Goal: Transaction & Acquisition: Purchase product/service

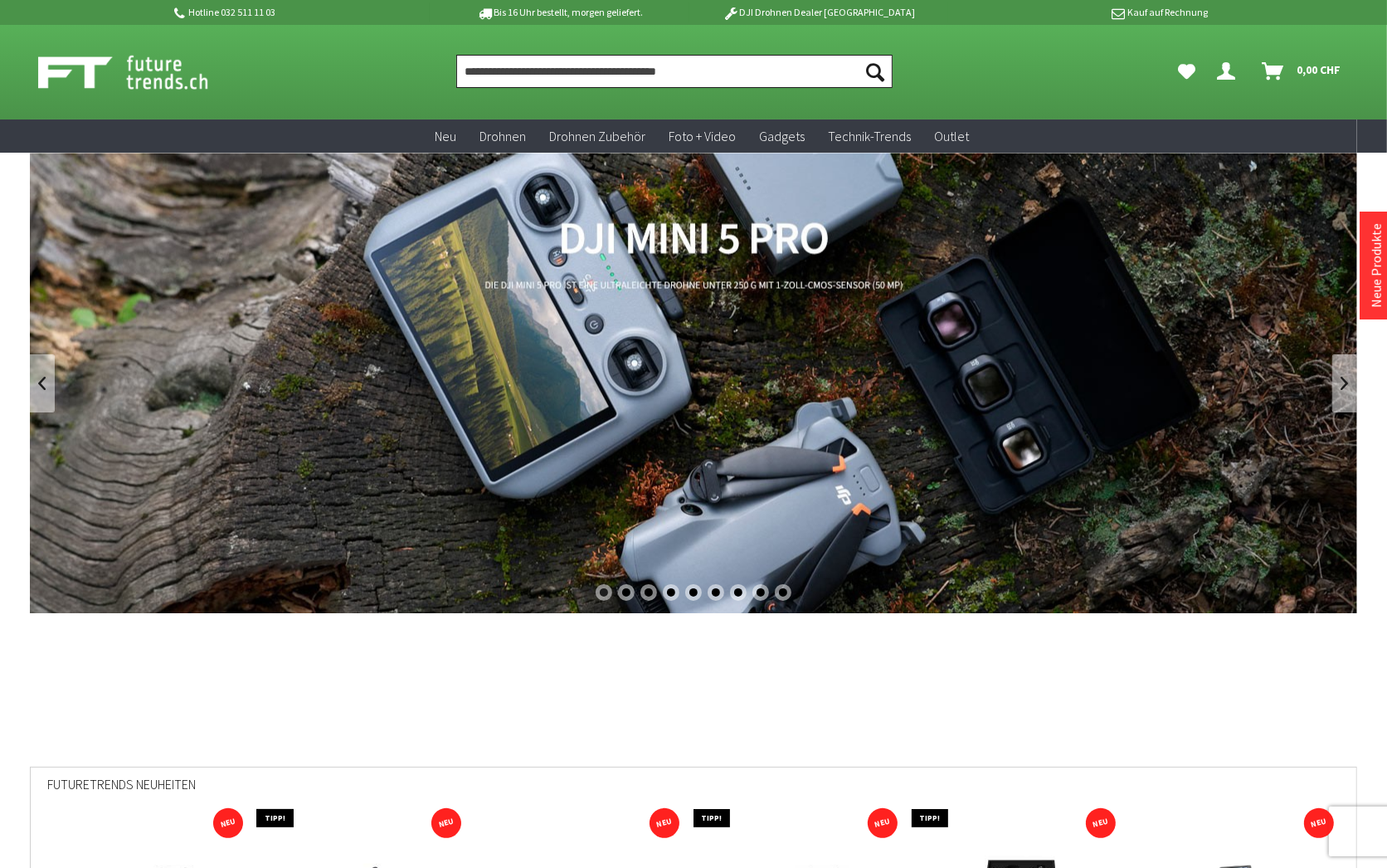
click at [518, 68] on input "Produkt, Marke, Kategorie, EAN, Artikelnummer…" at bounding box center [674, 71] width 436 height 34
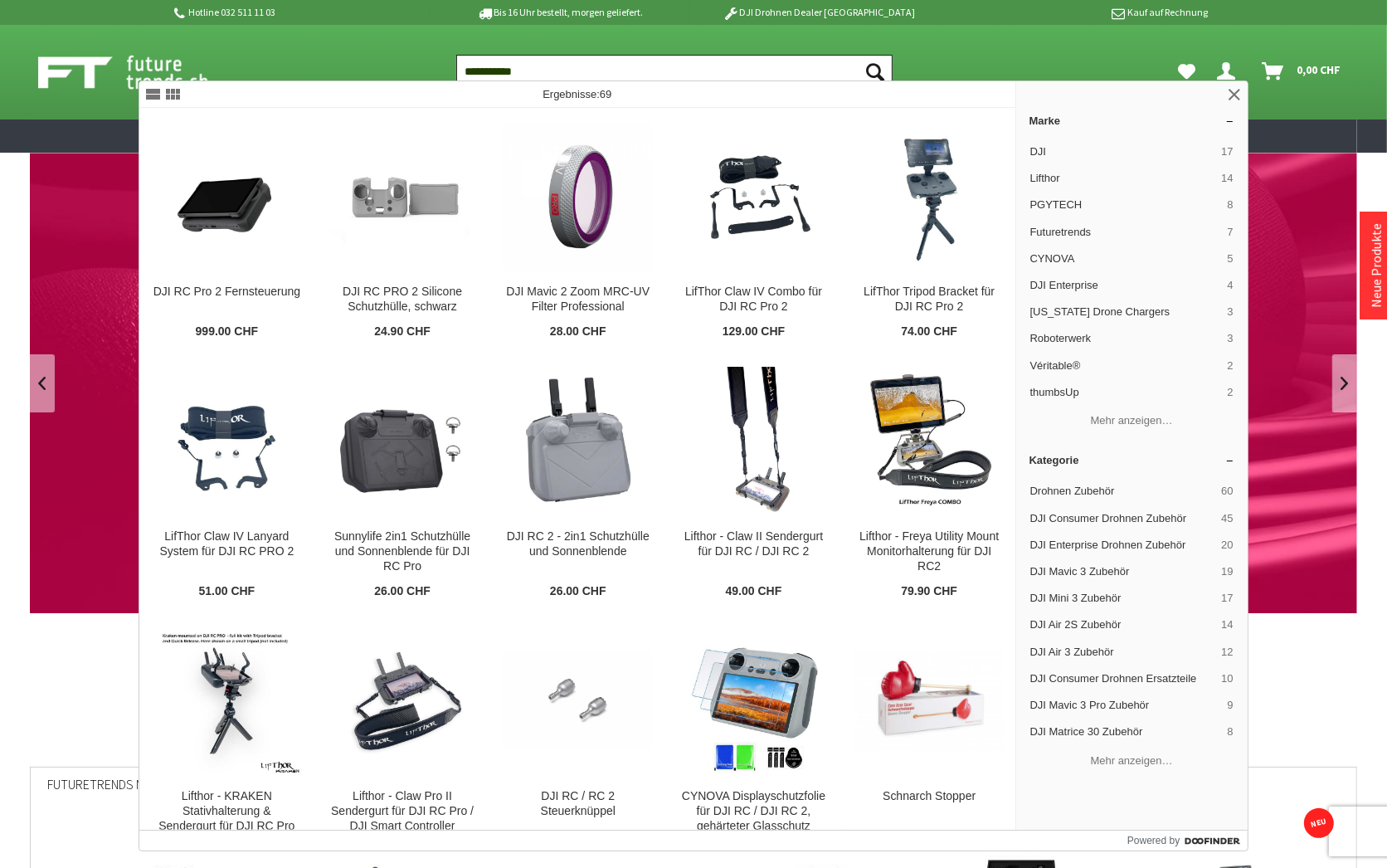
type input "**********"
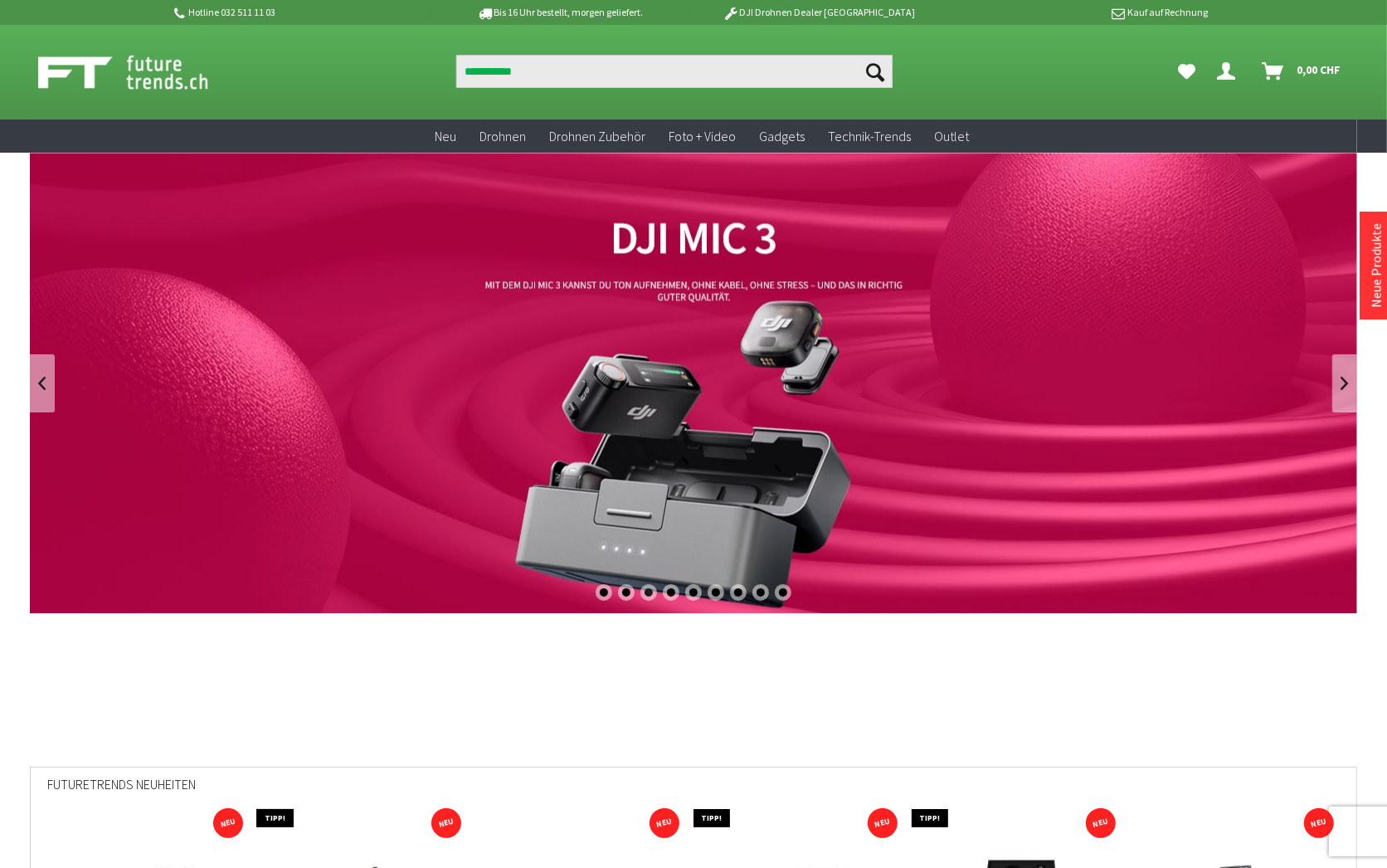
click at [866, 63] on icon "Suchen" at bounding box center [875, 72] width 18 height 18
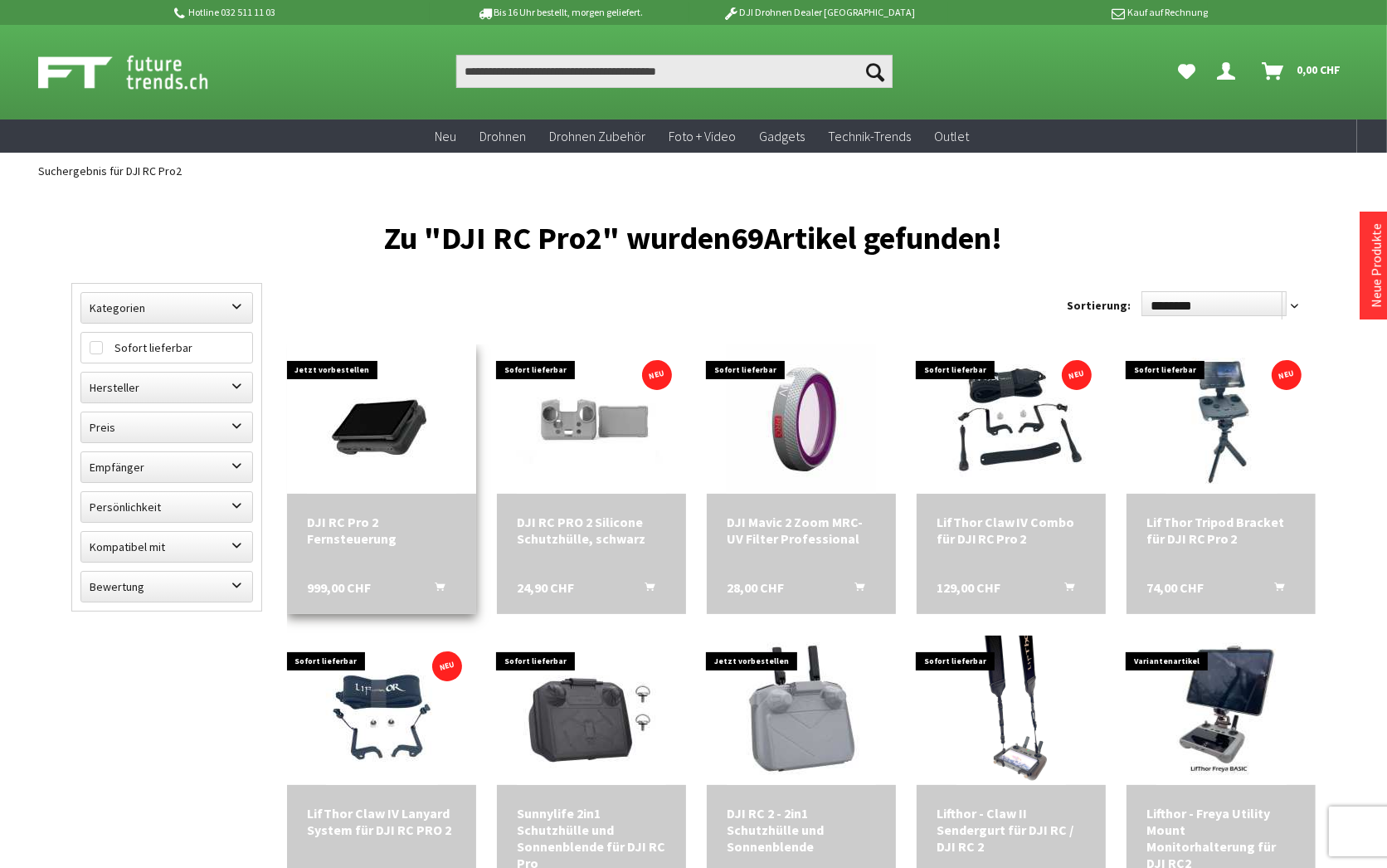
click at [422, 405] on img at bounding box center [381, 419] width 149 height 149
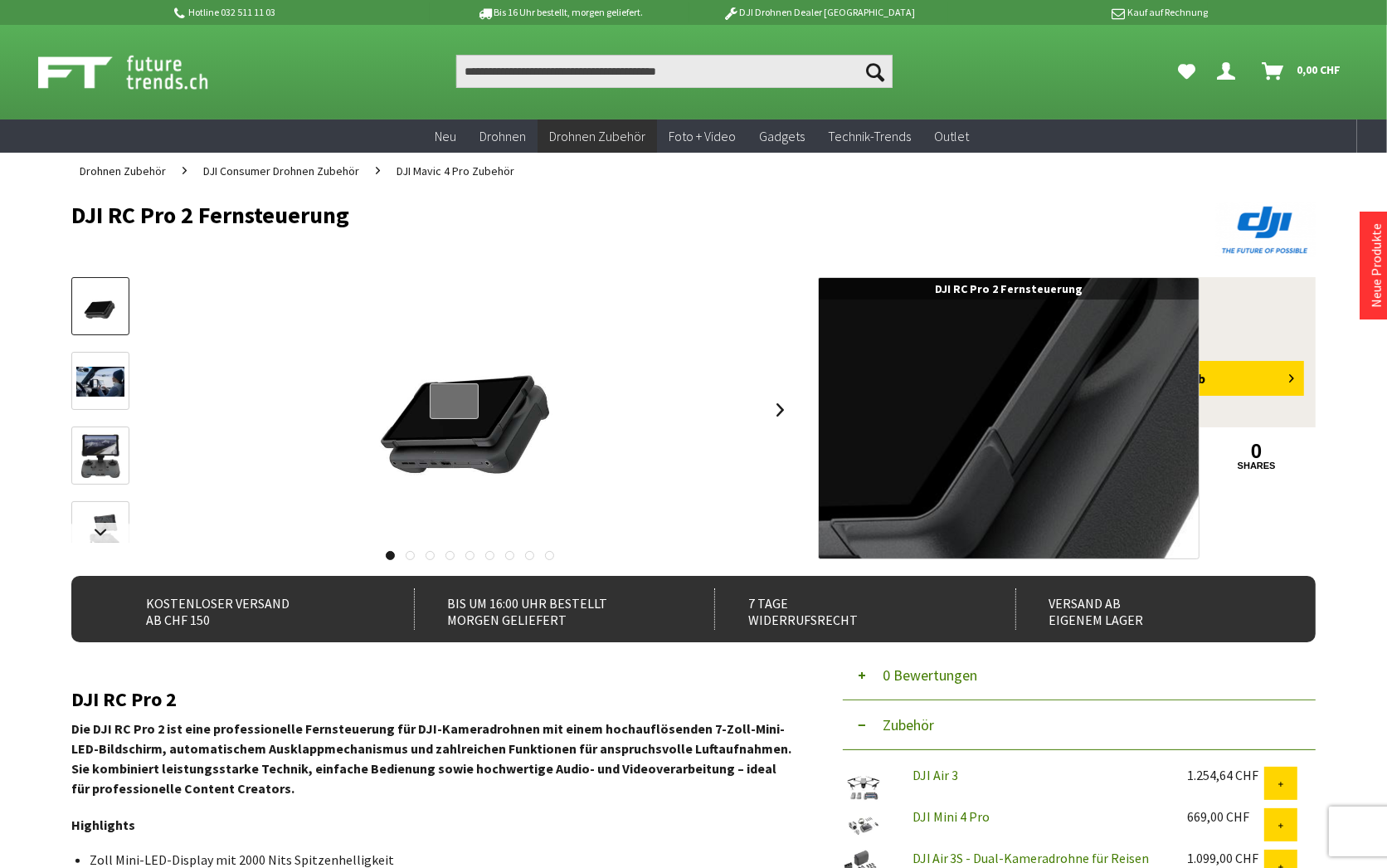
click at [478, 383] on div at bounding box center [453, 400] width 49 height 36
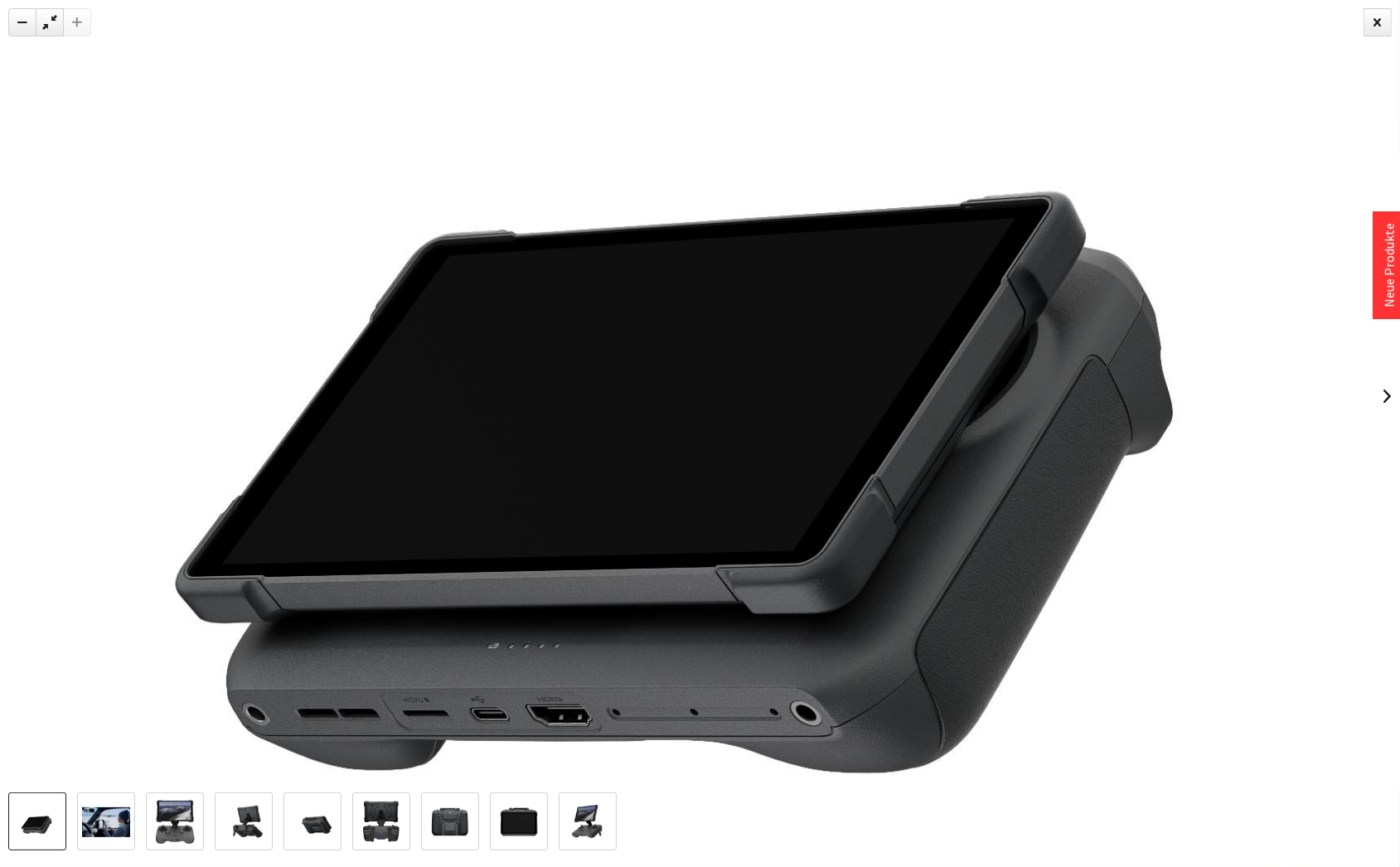
click at [88, 822] on img at bounding box center [107, 821] width 48 height 30
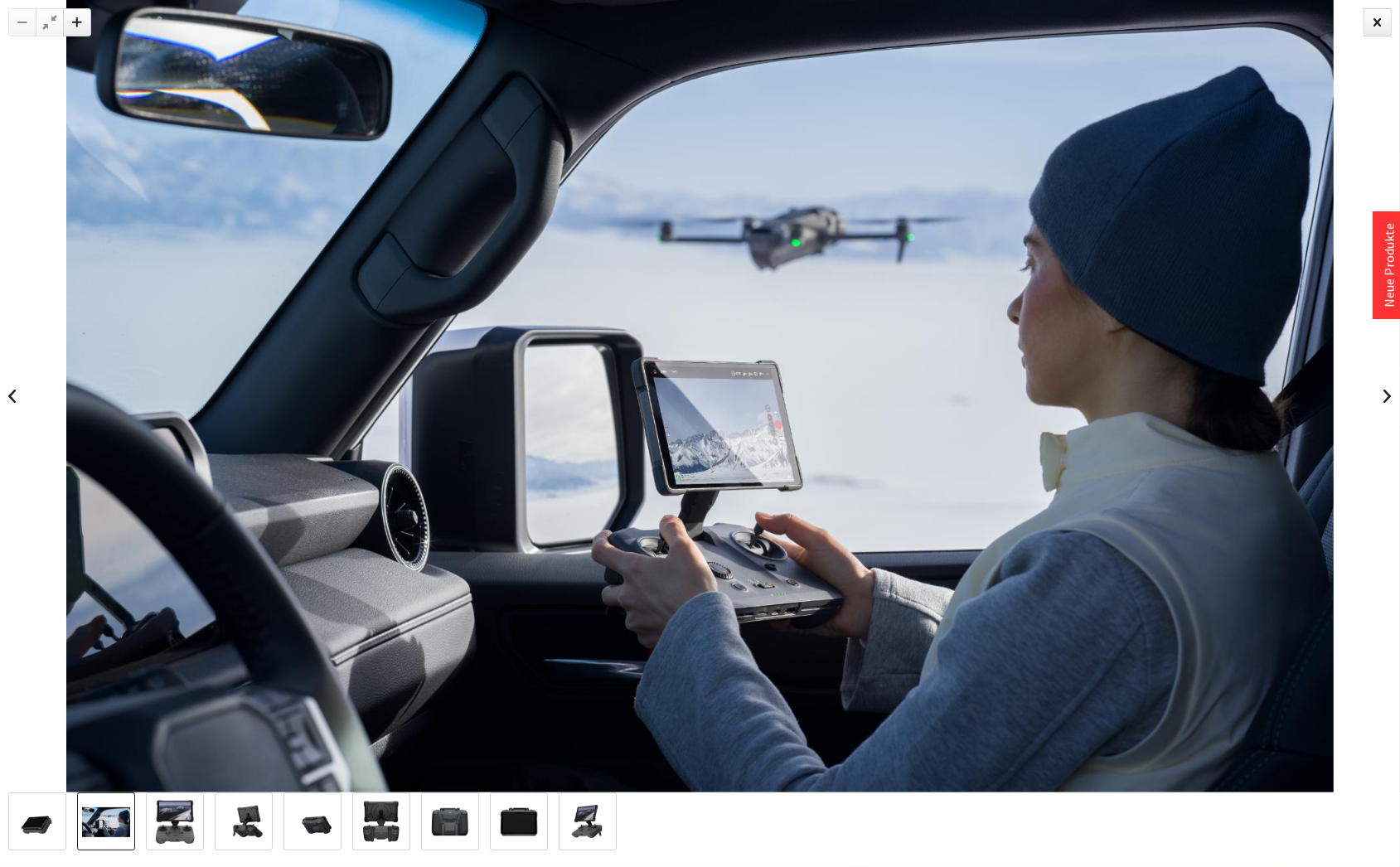
click at [151, 834] on img at bounding box center [175, 822] width 48 height 48
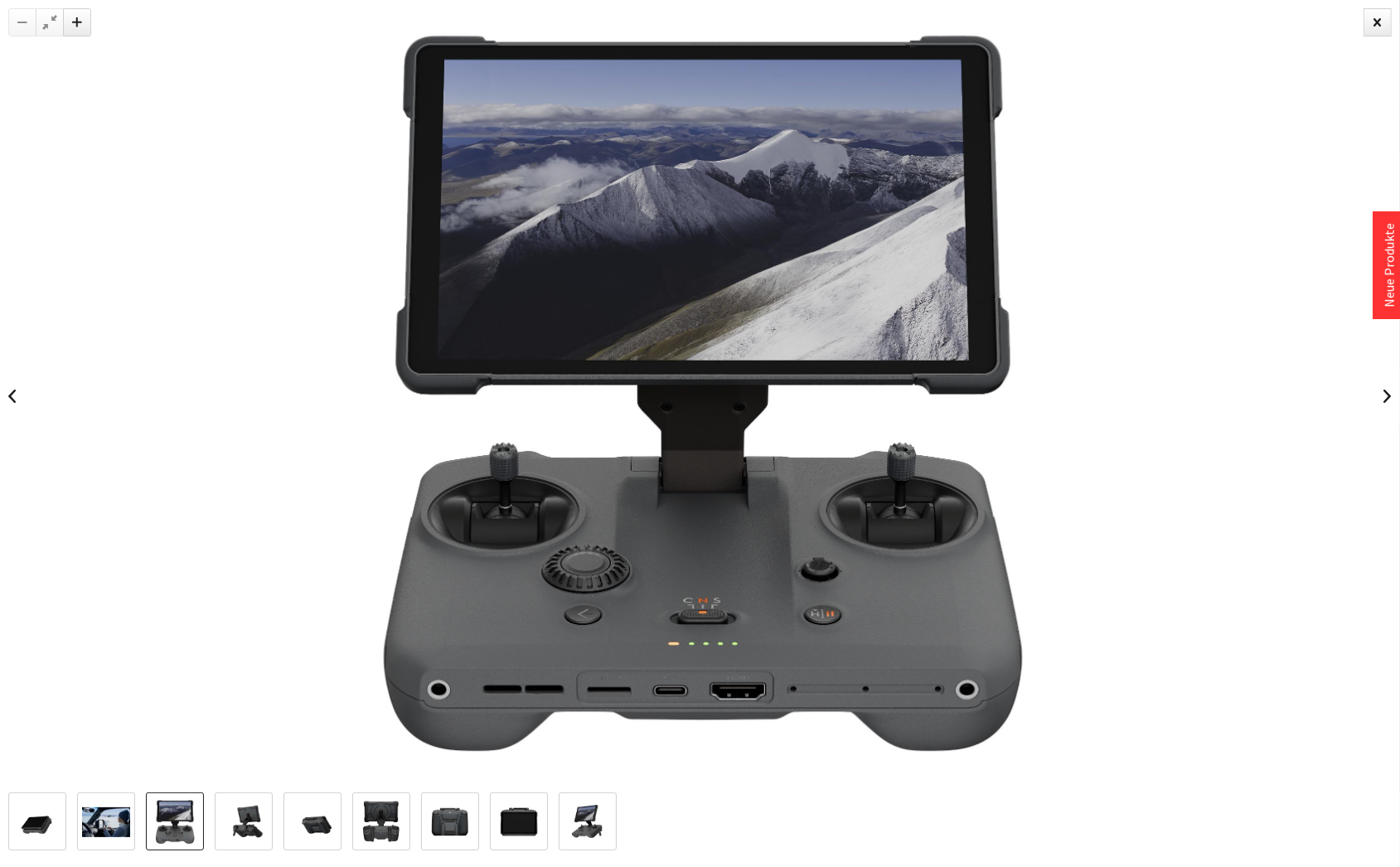
click at [223, 832] on img at bounding box center [244, 822] width 48 height 48
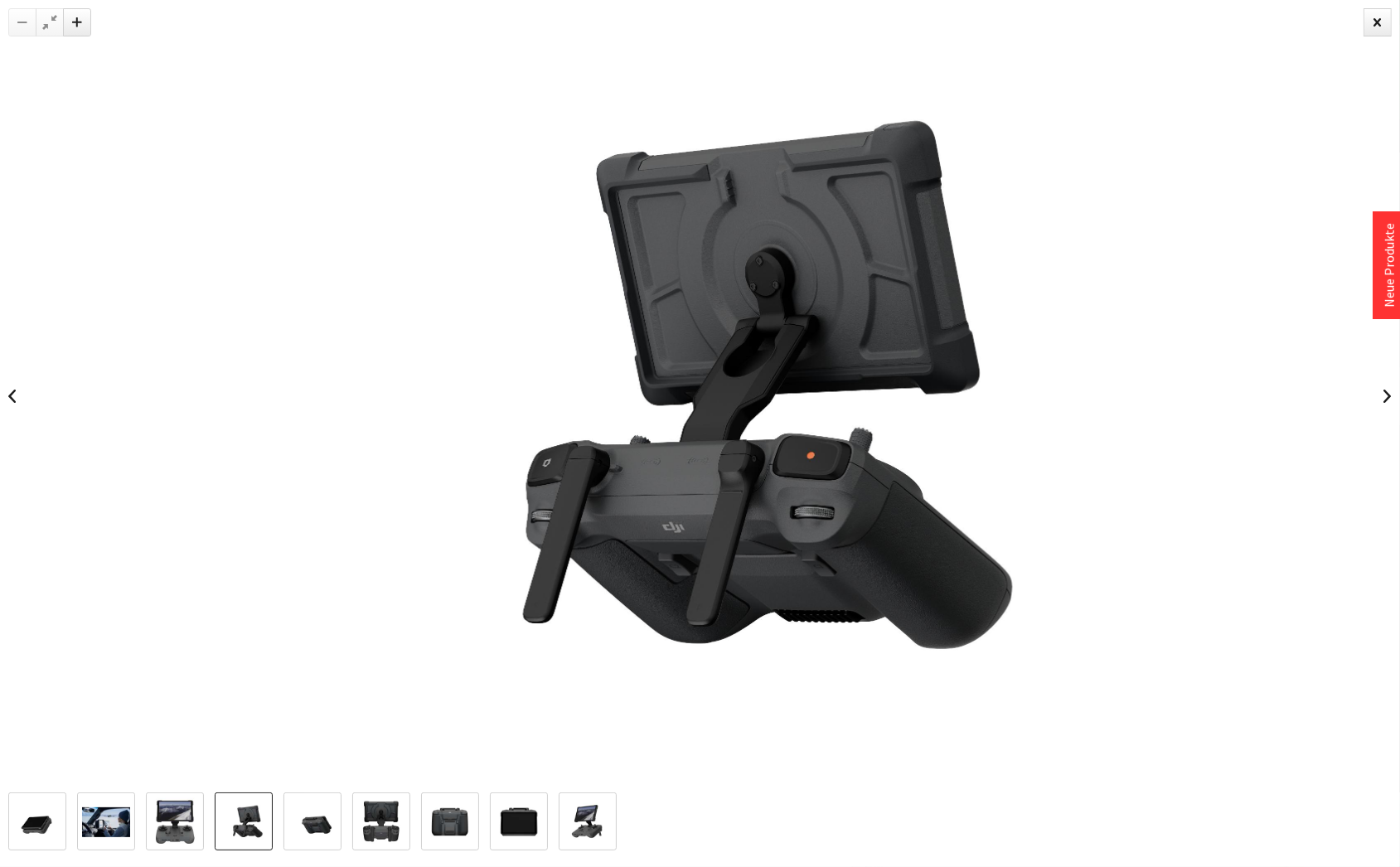
click at [289, 824] on img at bounding box center [313, 822] width 48 height 48
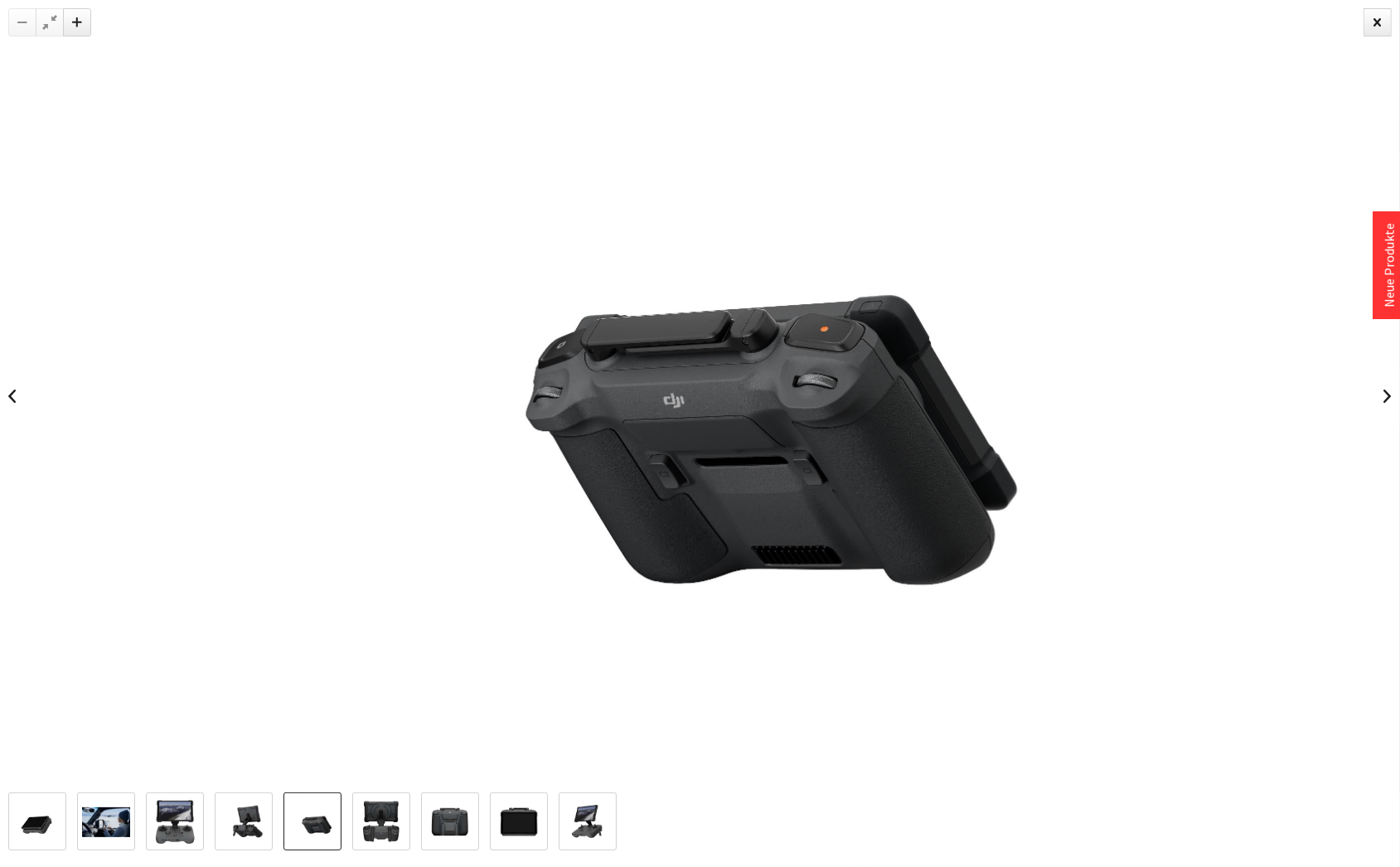
click at [357, 827] on img at bounding box center [381, 822] width 48 height 48
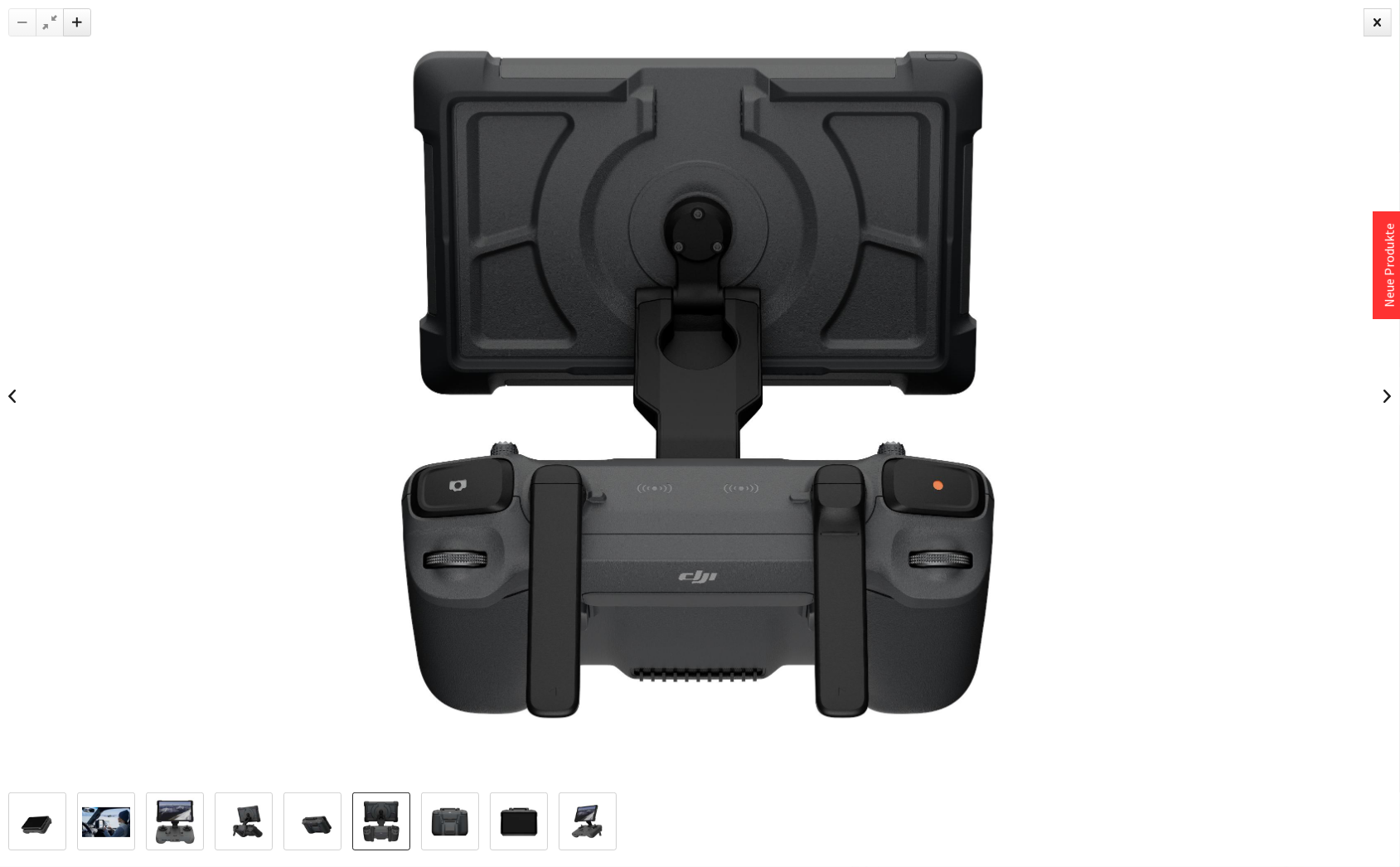
click at [426, 831] on img at bounding box center [450, 822] width 48 height 48
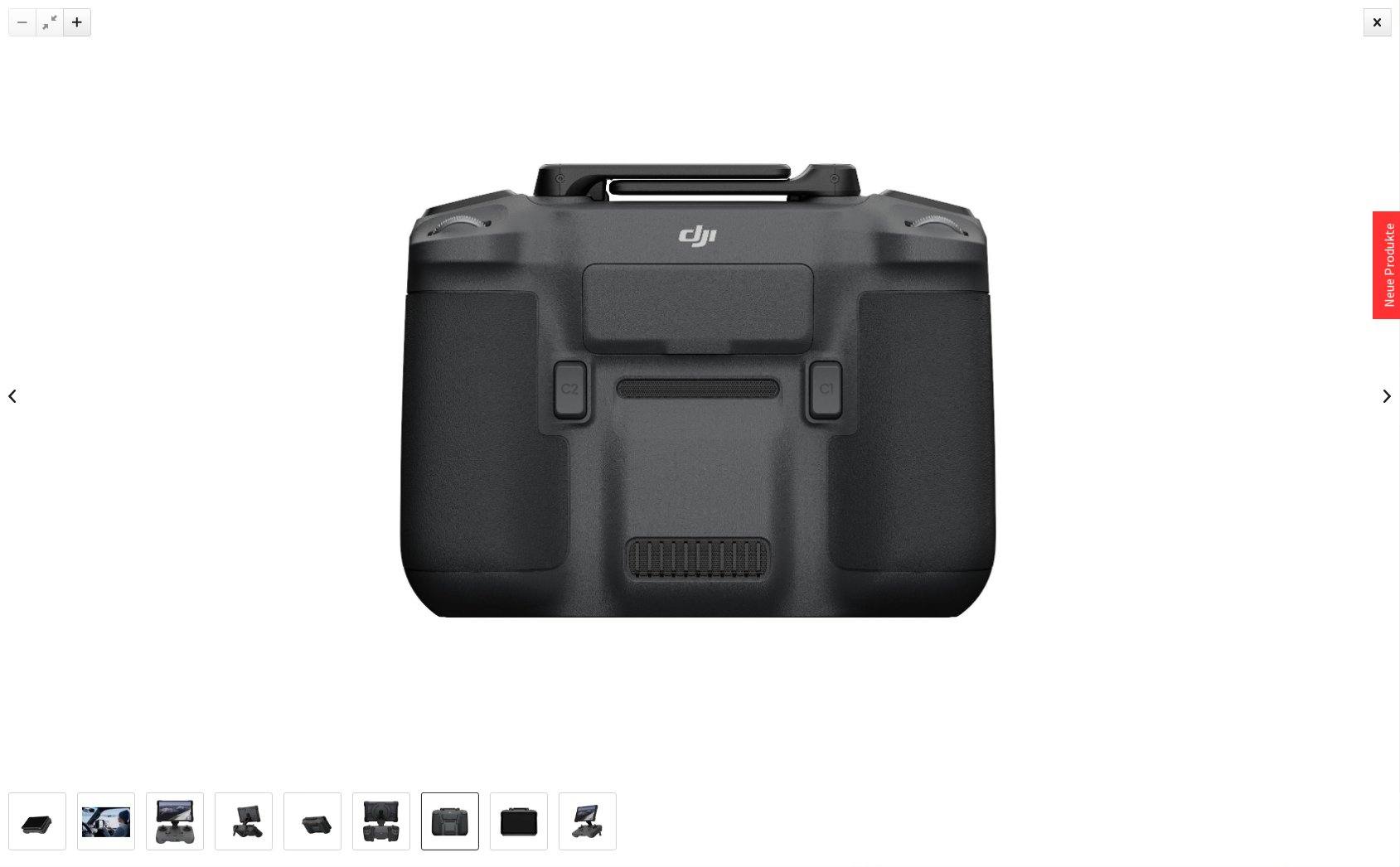
click at [495, 832] on img at bounding box center [519, 822] width 48 height 48
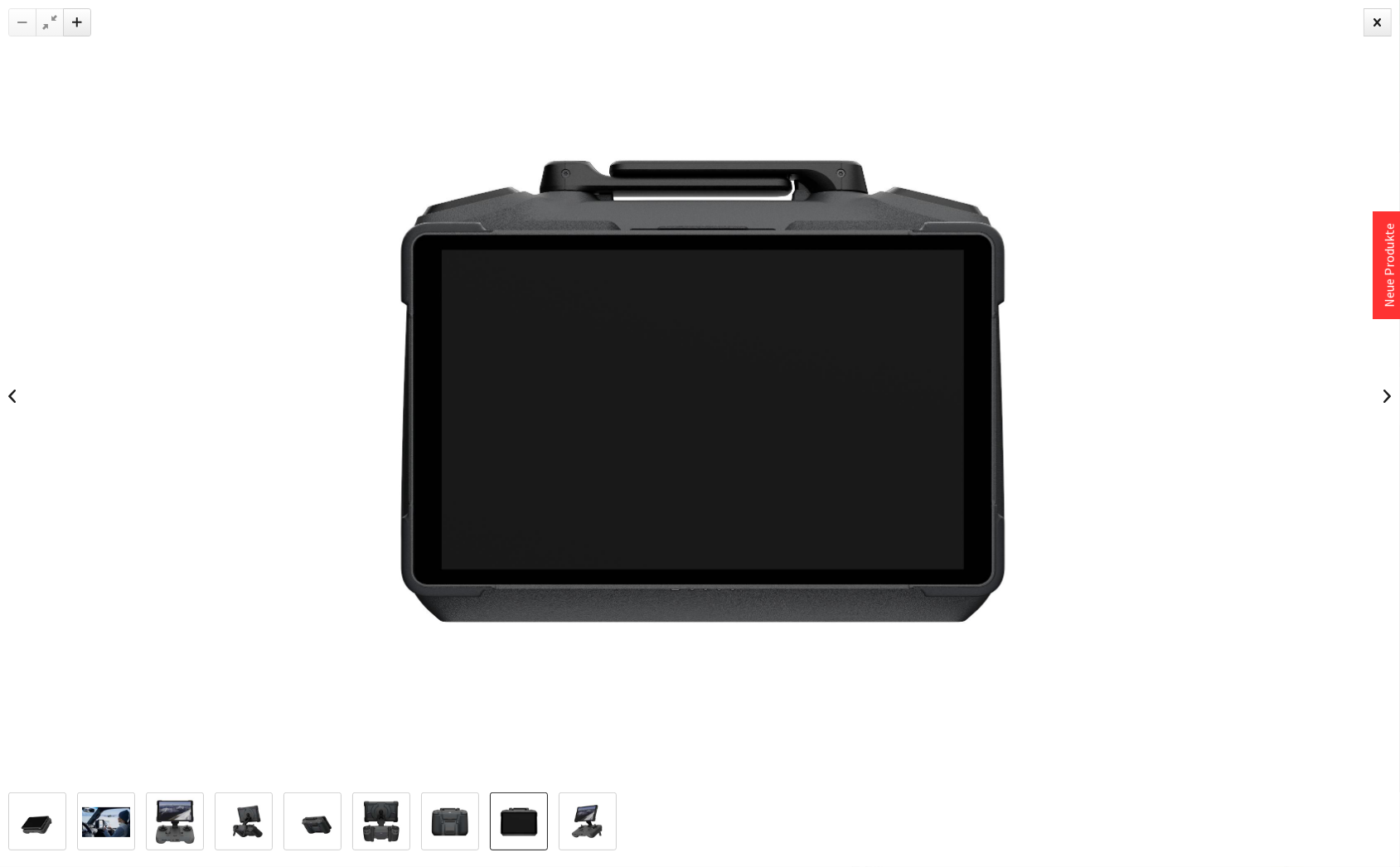
click at [563, 833] on img at bounding box center [587, 822] width 48 height 48
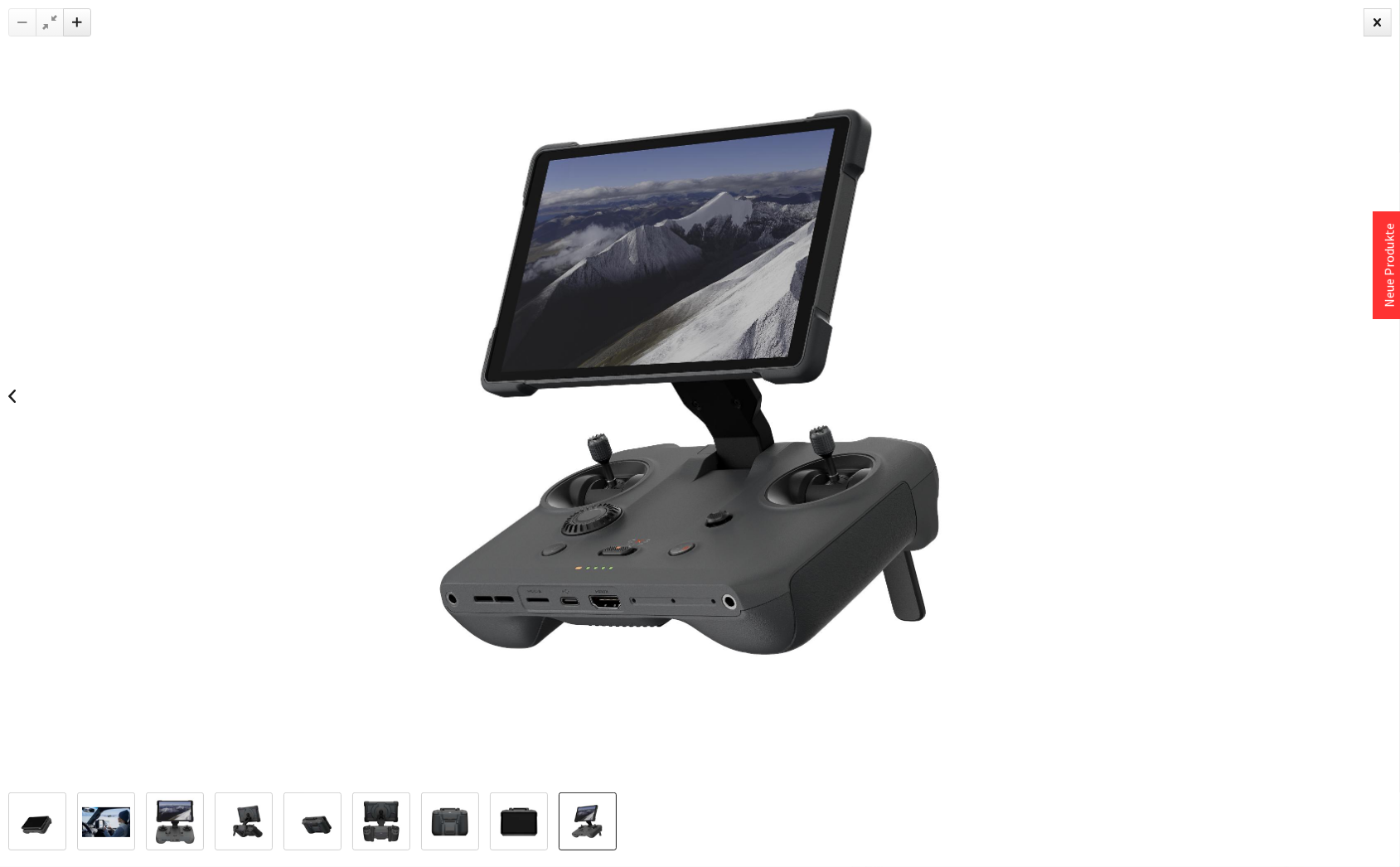
click at [145, 162] on div at bounding box center [700, 396] width 1400 height 792
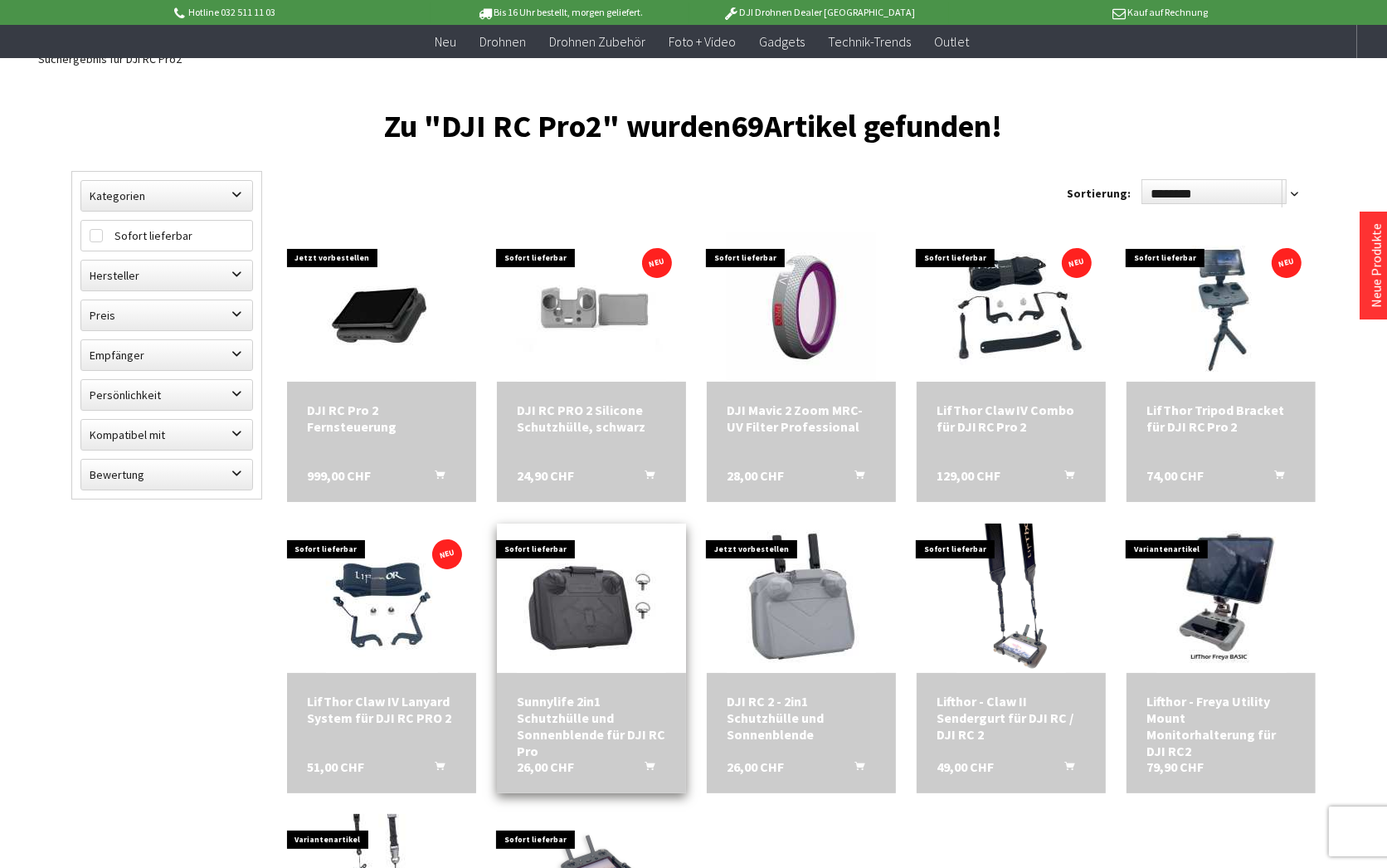
scroll to position [229, 0]
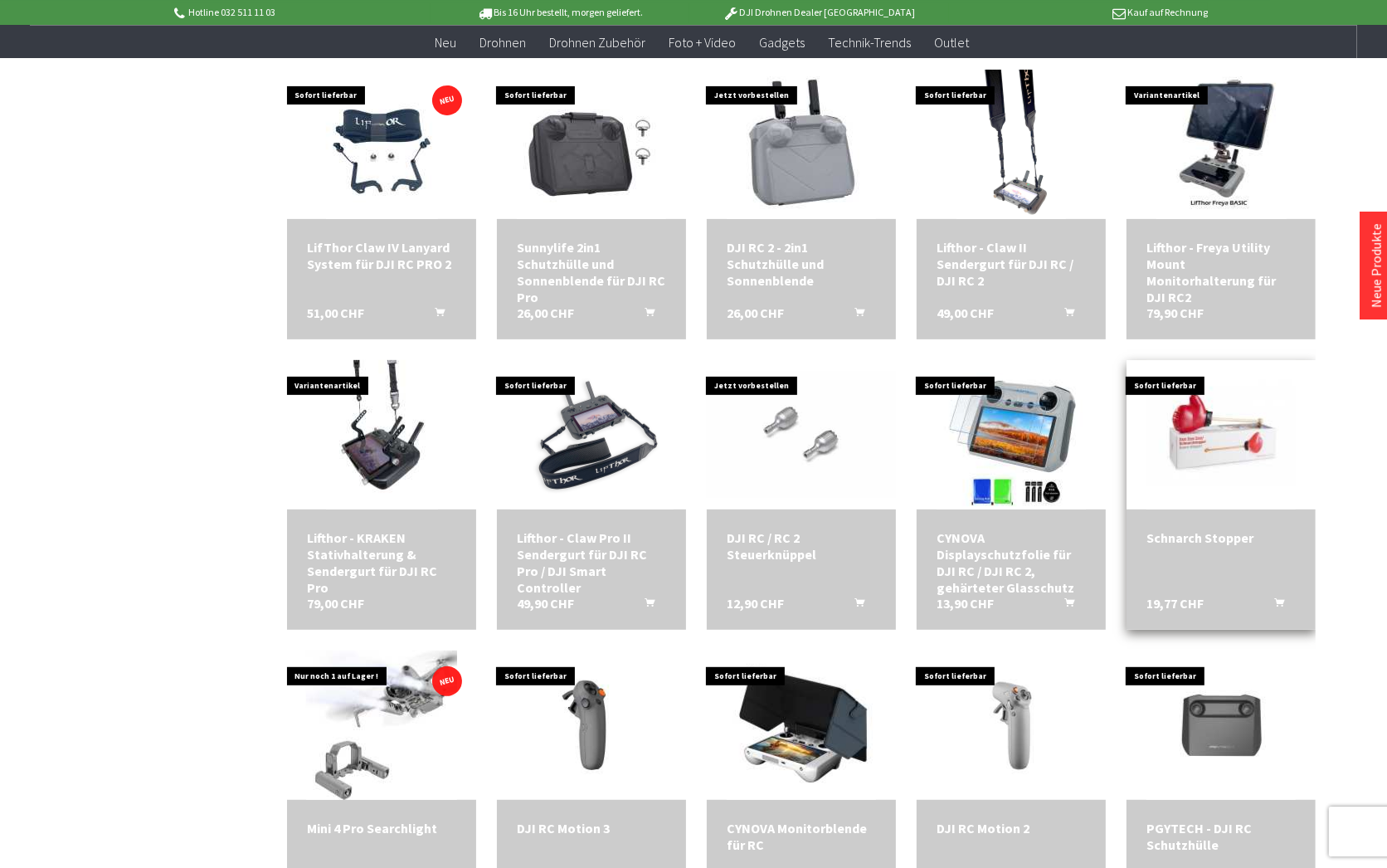
scroll to position [533, 0]
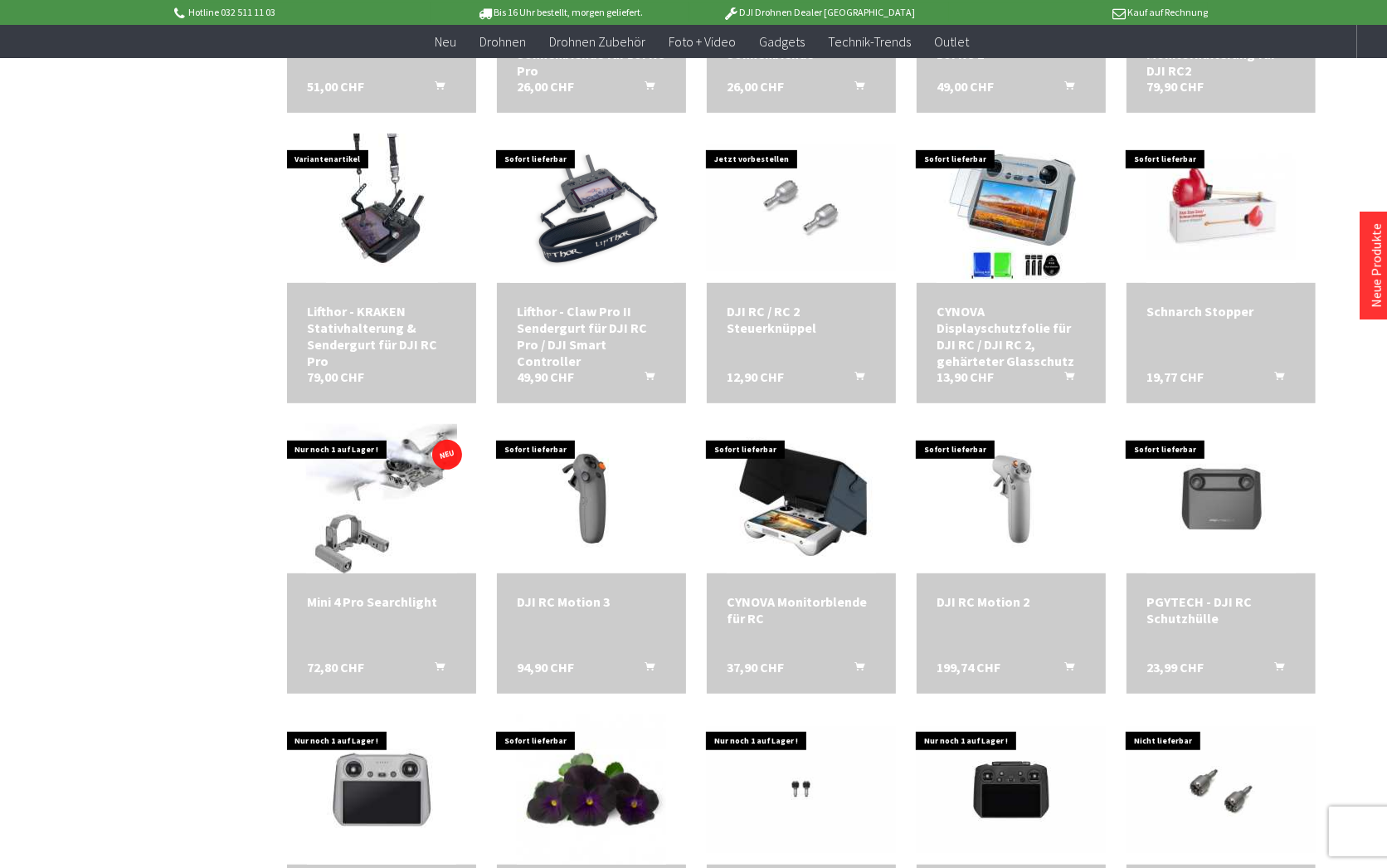
scroll to position [837, 0]
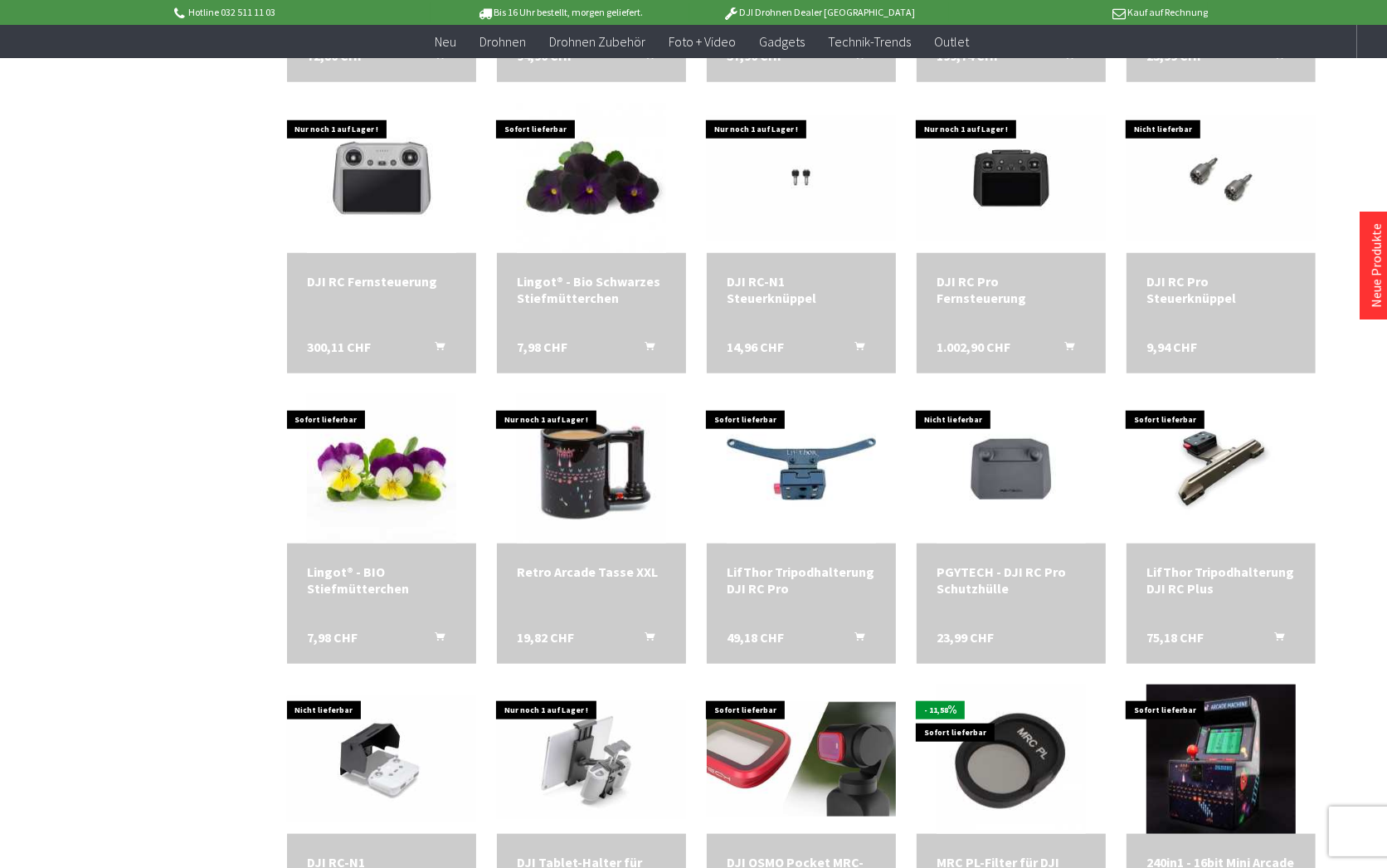
scroll to position [1599, 0]
